Goal: Use online tool/utility: Use online tool/utility

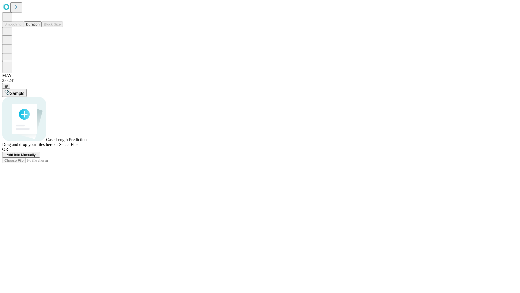
click at [36, 157] on span "Add Info Manually" at bounding box center [21, 155] width 29 height 4
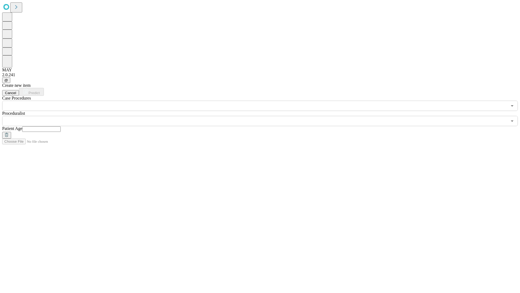
click at [61, 126] on input "text" at bounding box center [41, 128] width 38 height 5
type input "**"
click at [264, 116] on input "text" at bounding box center [255, 121] width 506 height 10
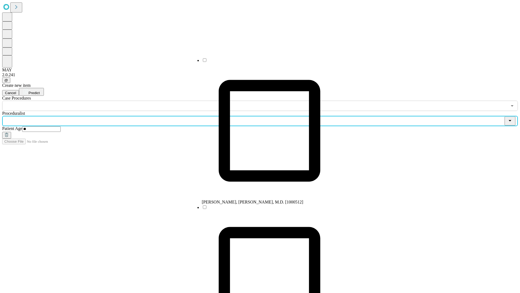
click at [264, 62] on li "[PERSON_NAME], [PERSON_NAME], M.D. [1000512]" at bounding box center [270, 130] width 136 height 147
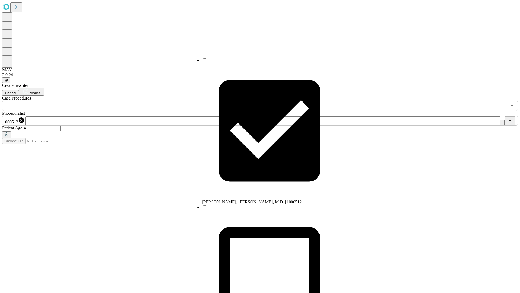
click at [114, 101] on input "text" at bounding box center [255, 106] width 506 height 10
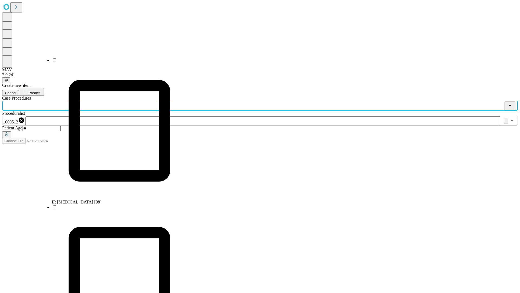
click at [114, 62] on li "IR [MEDICAL_DATA] [98]" at bounding box center [120, 130] width 136 height 147
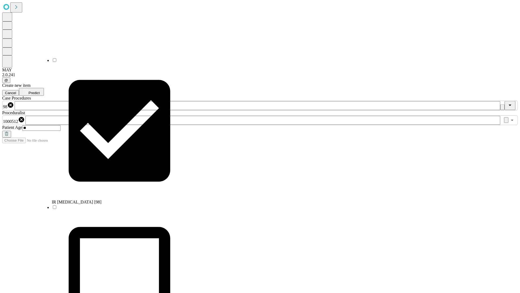
click at [40, 91] on span "Predict" at bounding box center [33, 93] width 11 height 4
